Goal: Book appointment/travel/reservation: Book appointment/travel/reservation

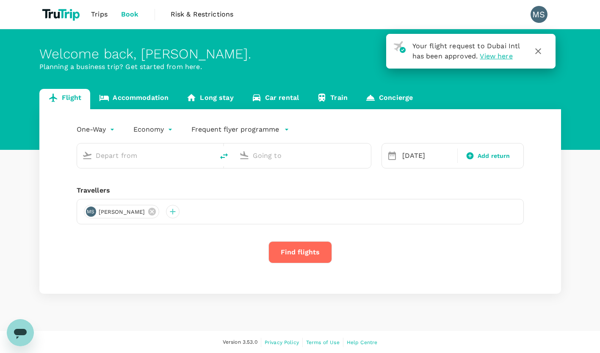
type input "Kuwait Intl (KWI)"
type input "Dubai Intl (DXB)"
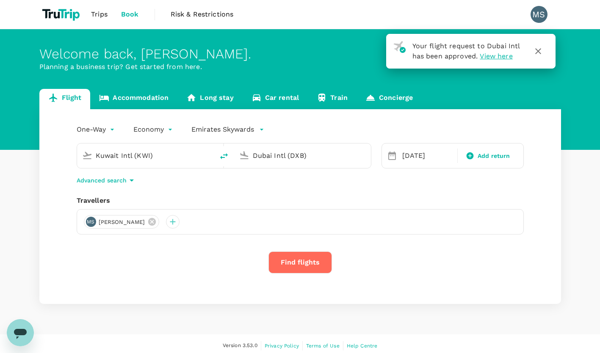
click at [166, 159] on input "Kuwait Intl (KWI)" at bounding box center [146, 155] width 100 height 13
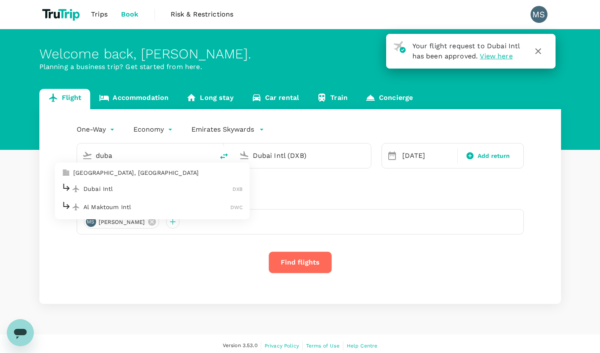
click at [150, 189] on p "Dubai Intl" at bounding box center [157, 189] width 149 height 8
type input "Dubai Intl (DXB)"
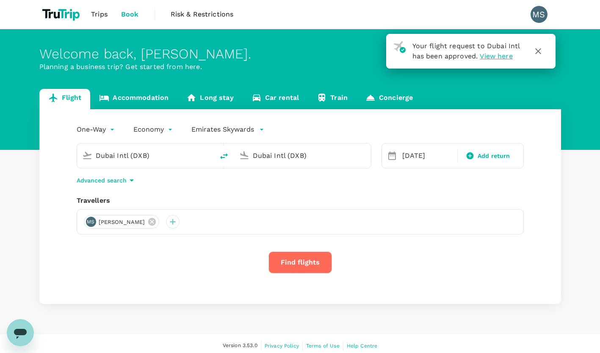
click at [270, 155] on input "Dubai Intl (DXB)" at bounding box center [303, 155] width 100 height 13
click at [275, 187] on p "Muscat Intl" at bounding box center [315, 189] width 149 height 8
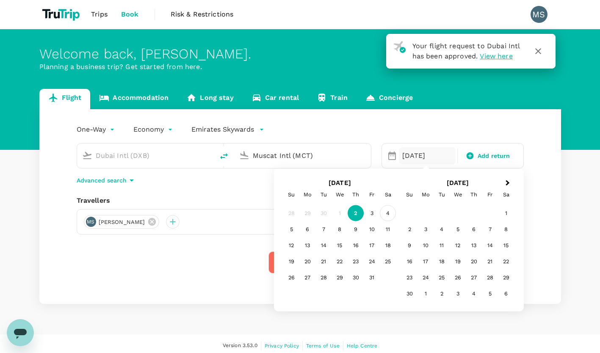
type input "Muscat Intl (MCT)"
click at [385, 212] on div "4" at bounding box center [388, 213] width 16 height 16
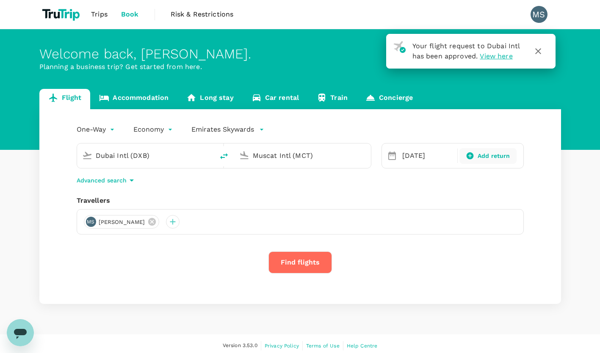
click at [478, 160] on span "Add return" at bounding box center [494, 156] width 33 height 9
type input "roundtrip"
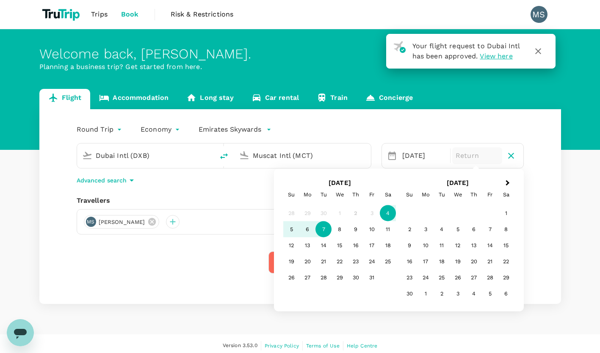
click at [324, 227] on div "7" at bounding box center [323, 229] width 16 height 16
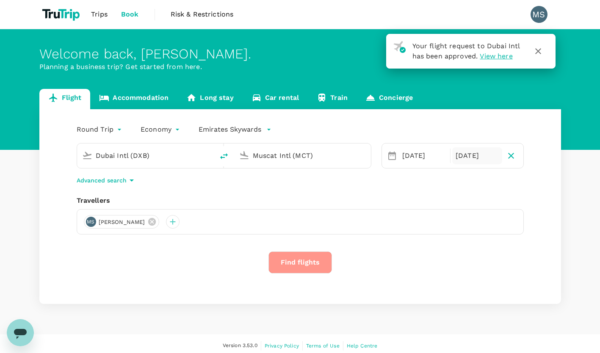
click at [295, 259] on button "Find flights" at bounding box center [300, 263] width 64 height 22
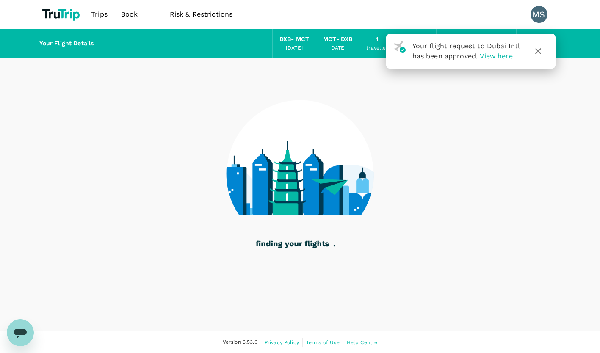
click at [541, 51] on icon "button" at bounding box center [538, 51] width 10 height 10
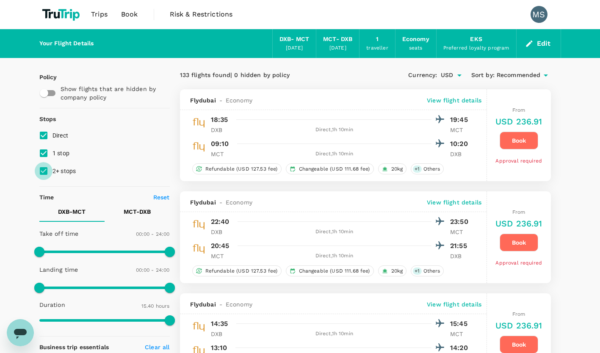
click at [45, 166] on input "2+ stops" at bounding box center [44, 171] width 18 height 18
checkbox input "false"
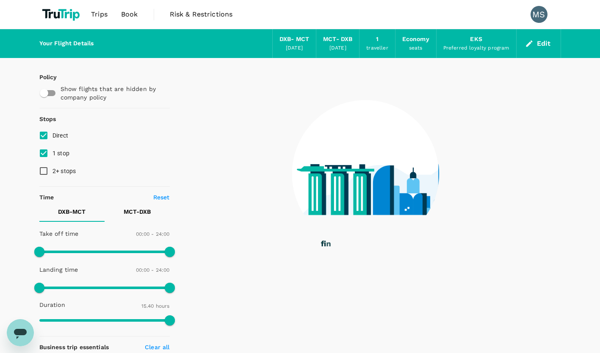
click at [45, 156] on input "1 stop" at bounding box center [44, 153] width 18 height 18
checkbox input "false"
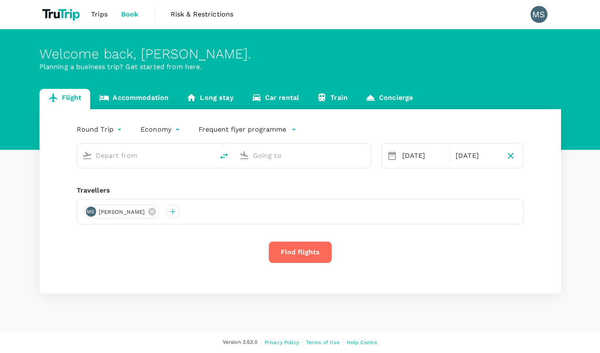
type input "Dubai Intl (DXB)"
type input "Muscat Intl (MCT)"
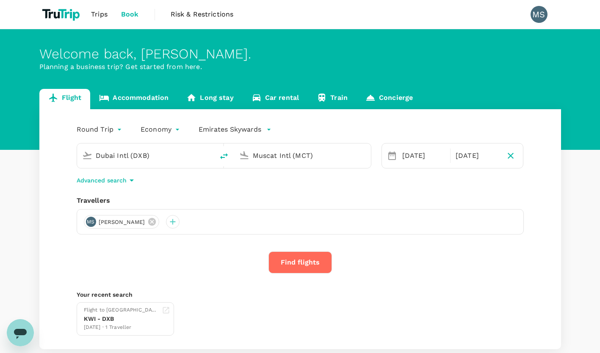
click at [141, 95] on link "Accommodation" at bounding box center [133, 99] width 87 height 20
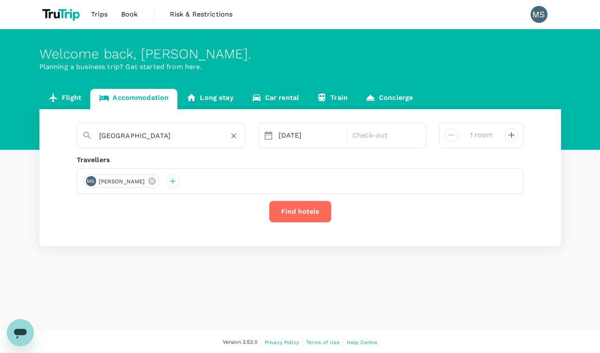
click at [158, 140] on input "Dubai" at bounding box center [157, 135] width 117 height 13
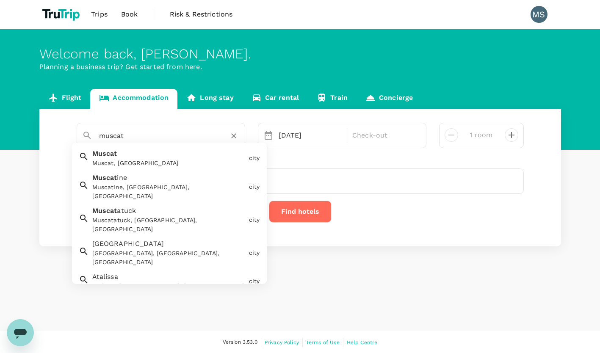
click at [160, 159] on div "Muscat, [GEOGRAPHIC_DATA]" at bounding box center [168, 163] width 153 height 9
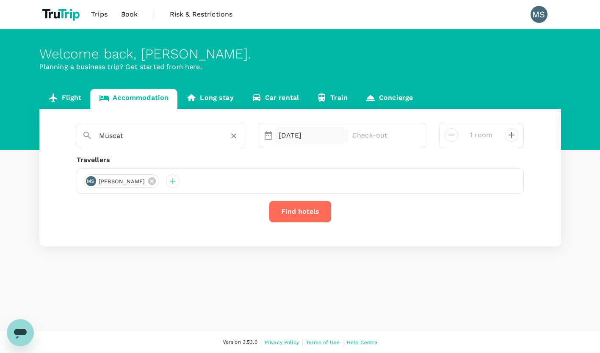
type input "Muscat"
click at [298, 135] on div "[DATE]" at bounding box center [310, 135] width 70 height 17
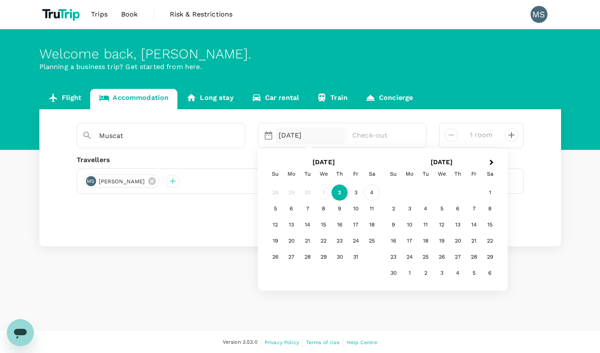
click at [368, 196] on div "4" at bounding box center [372, 193] width 16 height 16
click at [305, 205] on div "7" at bounding box center [307, 209] width 16 height 16
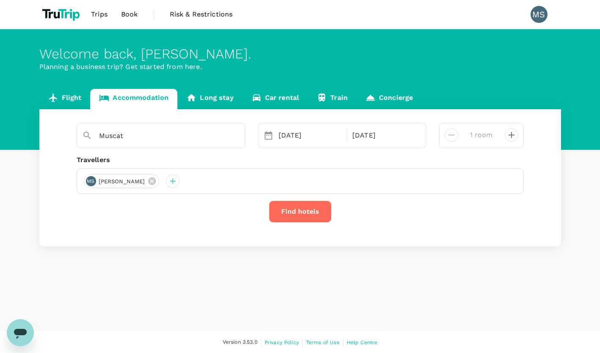
click at [286, 209] on button "Find hotels" at bounding box center [300, 212] width 63 height 22
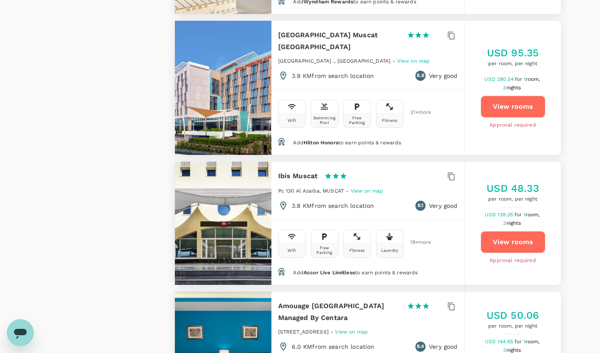
scroll to position [1758, 0]
